Goal: Task Accomplishment & Management: Manage account settings

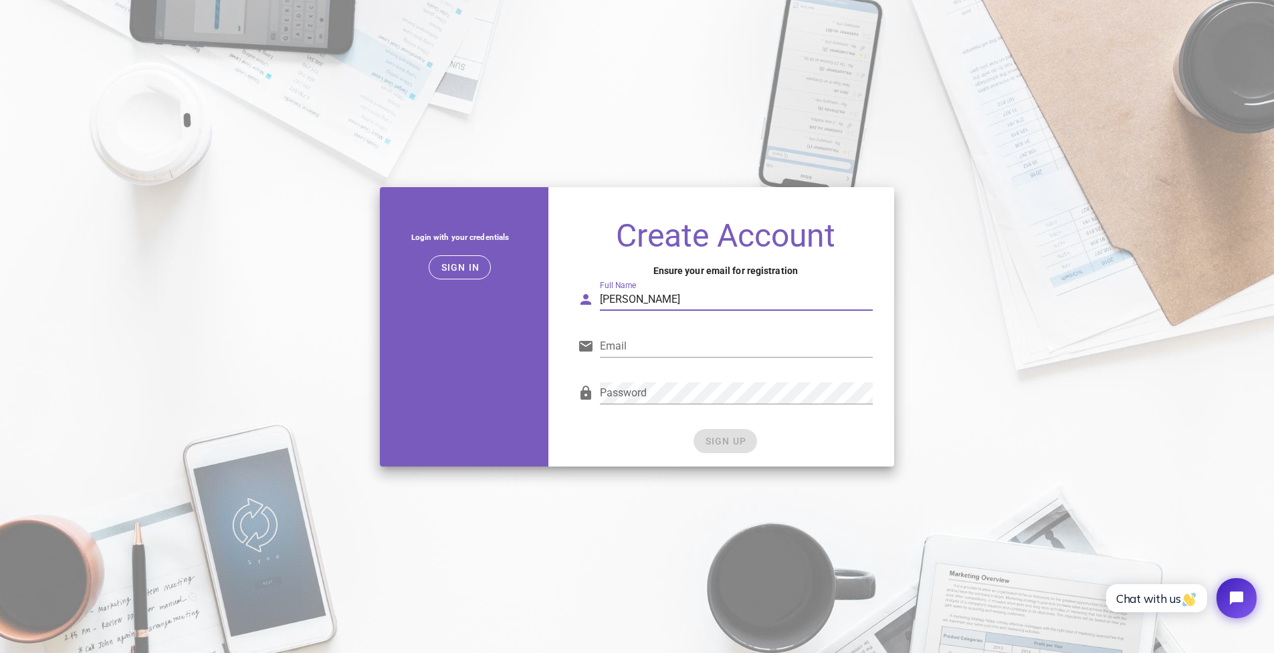
type input "[PERSON_NAME]"
type input "[EMAIL_ADDRESS][DOMAIN_NAME]"
drag, startPoint x: 702, startPoint y: 451, endPoint x: 705, endPoint y: 445, distance: 6.9
click at [702, 451] on button "SIGN UP" at bounding box center [726, 441] width 64 height 24
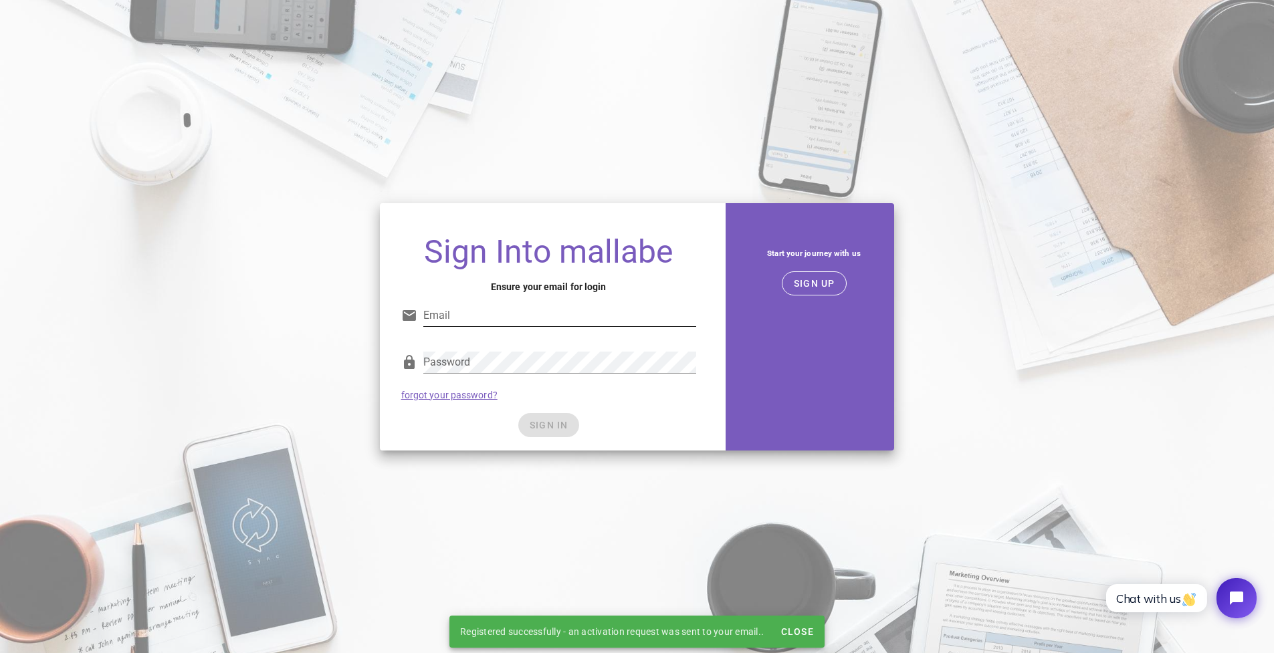
click at [464, 298] on div "Email" at bounding box center [548, 319] width 295 height 44
click at [464, 301] on div "Email" at bounding box center [548, 319] width 295 height 44
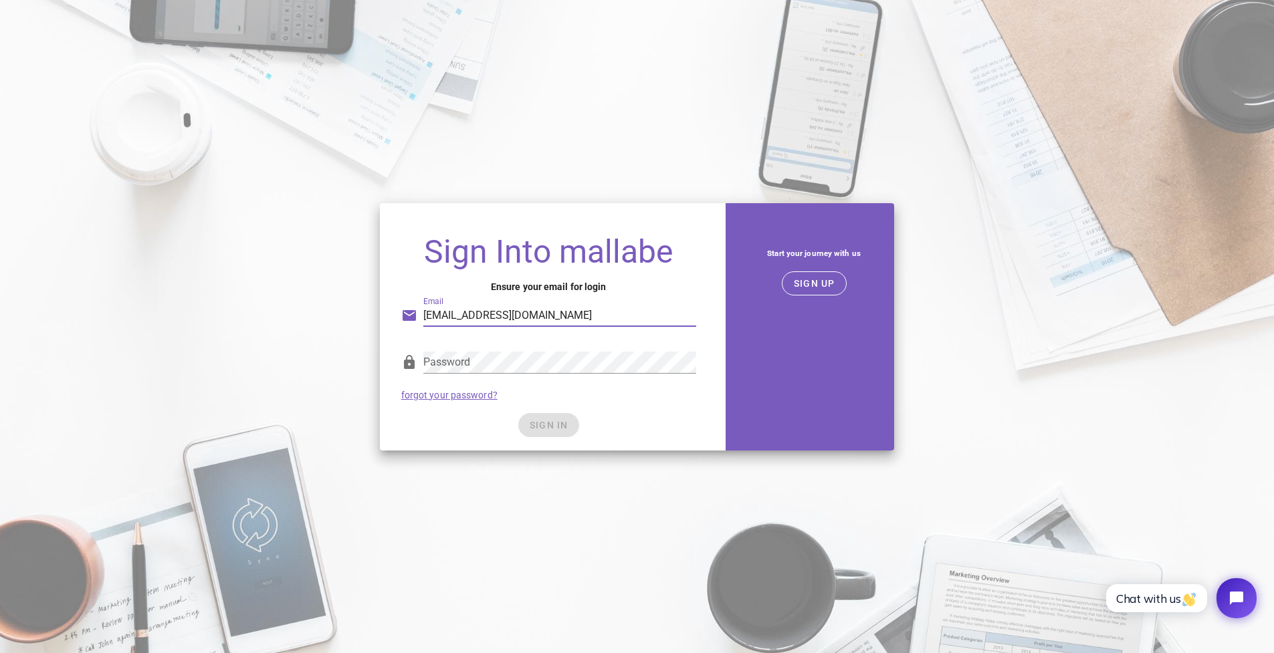
type input "[EMAIL_ADDRESS][DOMAIN_NAME]"
click at [561, 409] on div "Password forgot your password?" at bounding box center [548, 376] width 311 height 70
click at [558, 427] on span "SIGN IN" at bounding box center [548, 425] width 39 height 11
click at [552, 435] on button "SIGN IN" at bounding box center [548, 425] width 61 height 24
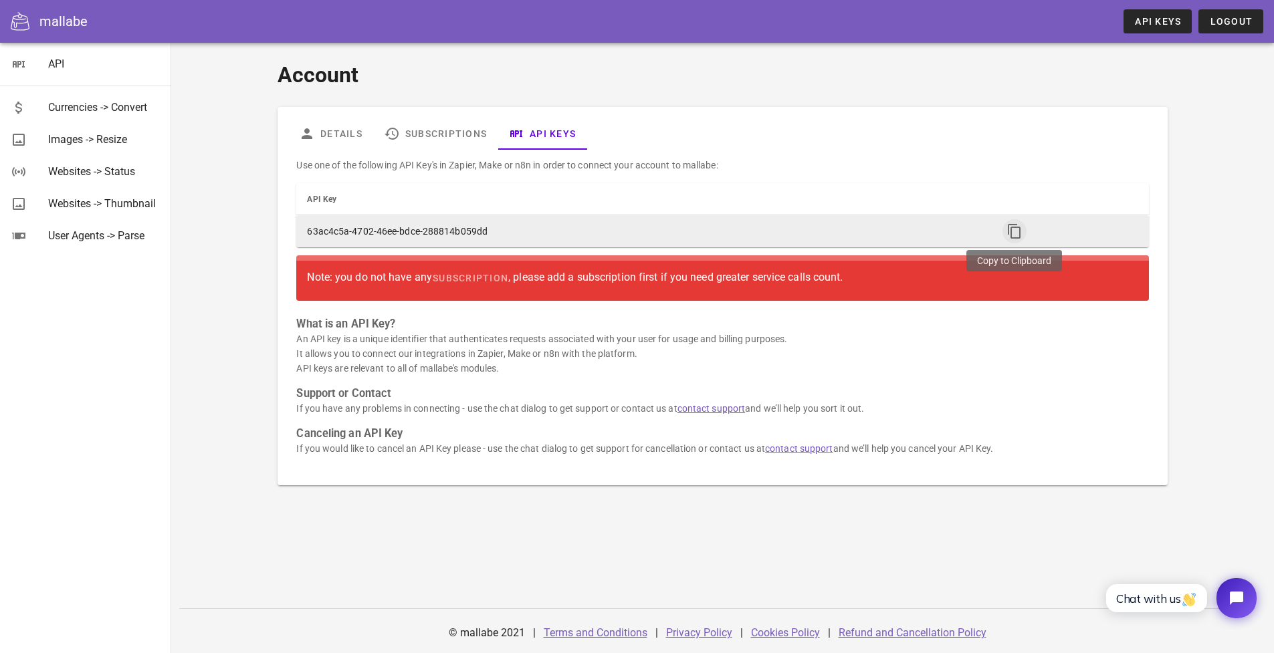
click at [1007, 225] on icon "button" at bounding box center [1015, 231] width 16 height 16
